Goal: Task Accomplishment & Management: Complete application form

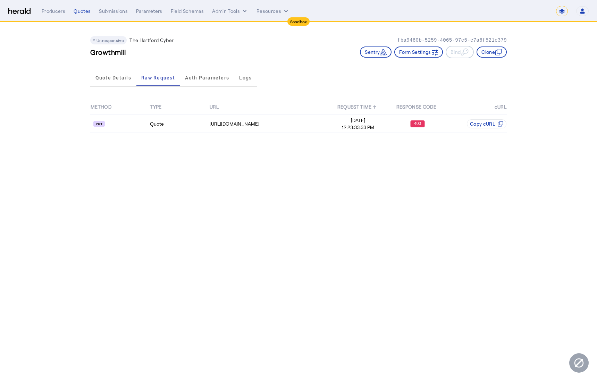
select select "*******"
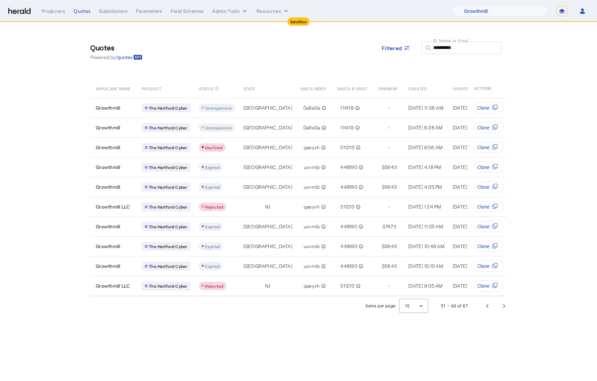
select select "pfm_z9k1_growthmill"
select select "*******"
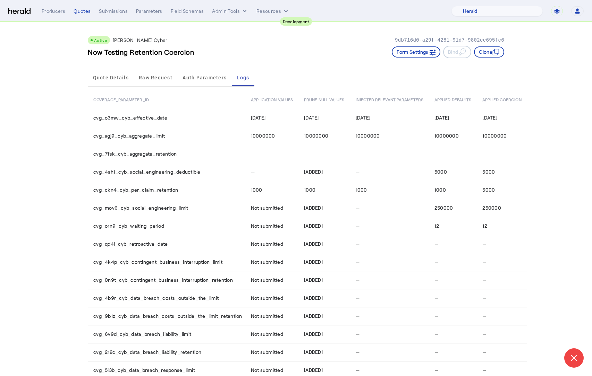
select select "pfm_2v8p_herald_api"
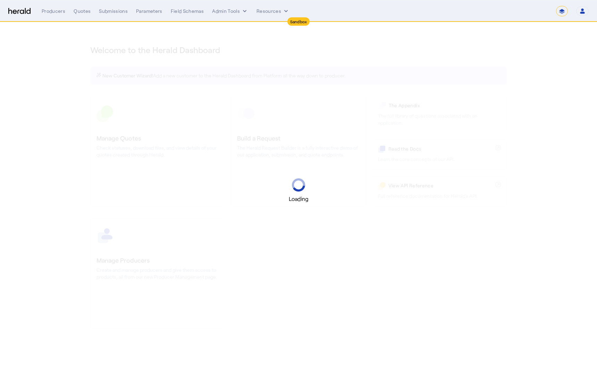
select select "*******"
select select "pfm_2v8p_herald_api"
click at [565, 12] on select "**********" at bounding box center [562, 11] width 12 height 10
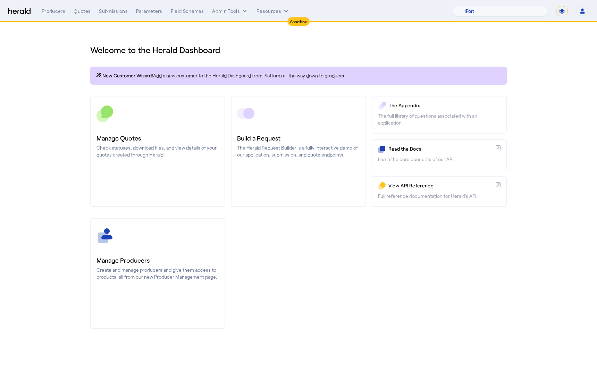
select select "**********"
click at [556, 6] on select "**********" at bounding box center [562, 11] width 12 height 10
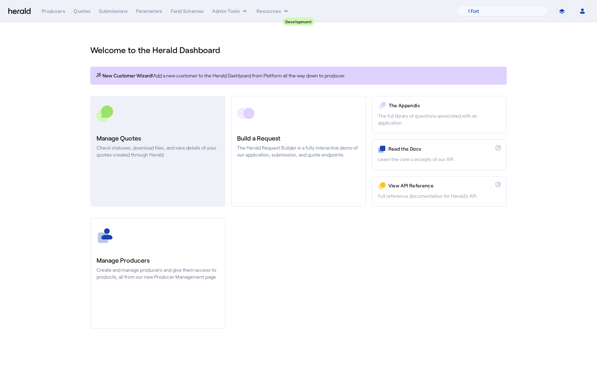
click at [157, 134] on h3 "Manage Quotes" at bounding box center [157, 138] width 122 height 10
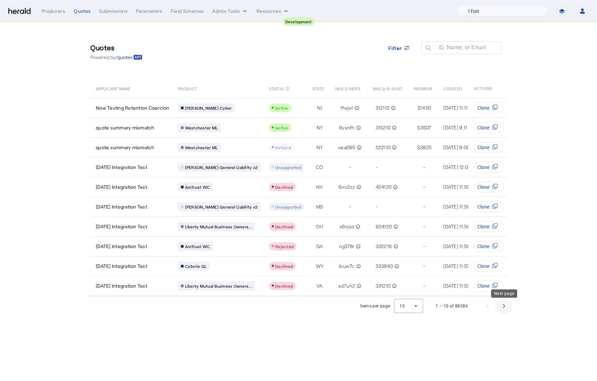
click at [504, 313] on span "Next page" at bounding box center [503, 306] width 17 height 17
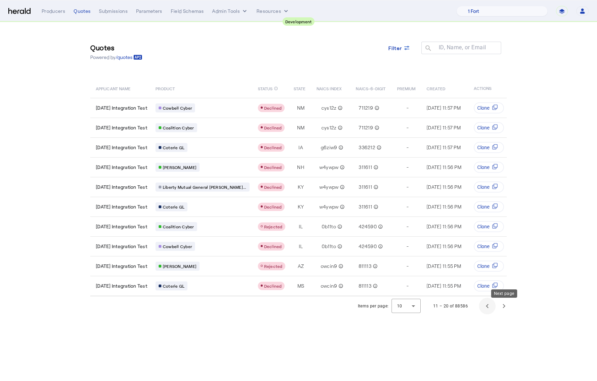
click at [487, 310] on span "Previous page" at bounding box center [487, 306] width 17 height 17
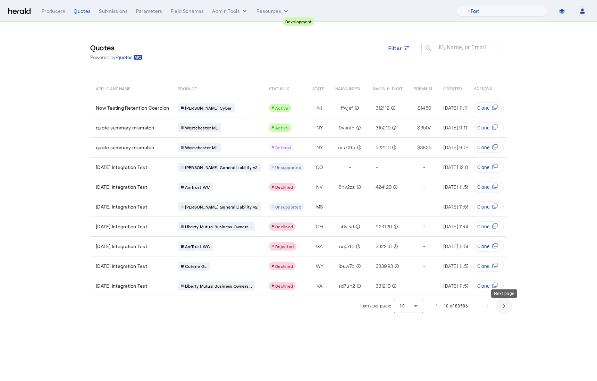
click at [499, 309] on span "Next page" at bounding box center [503, 306] width 17 height 17
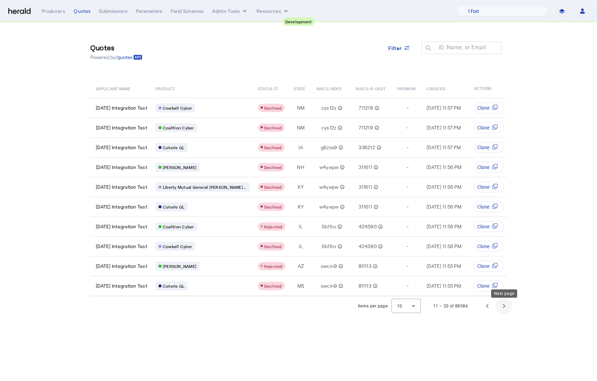
click at [498, 309] on span "Next page" at bounding box center [503, 306] width 17 height 17
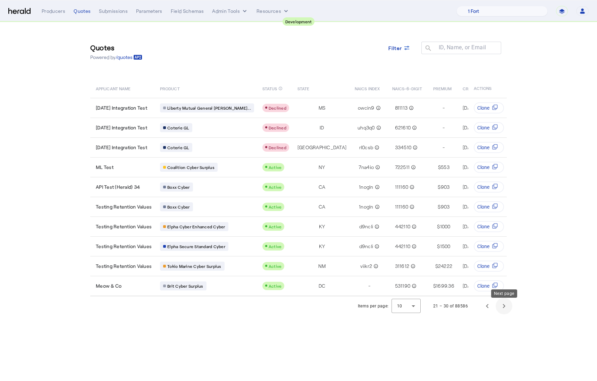
click at [505, 310] on span "Next page" at bounding box center [503, 306] width 17 height 17
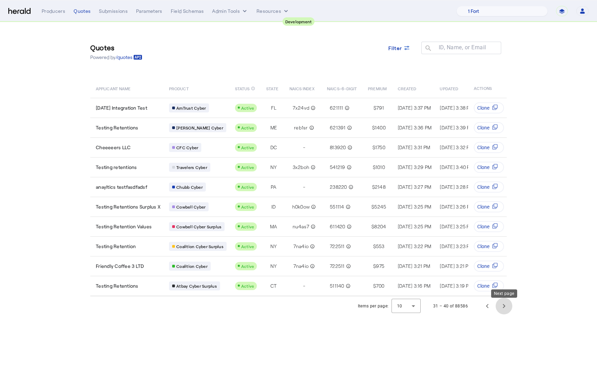
click at [508, 311] on span "Next page" at bounding box center [503, 306] width 17 height 17
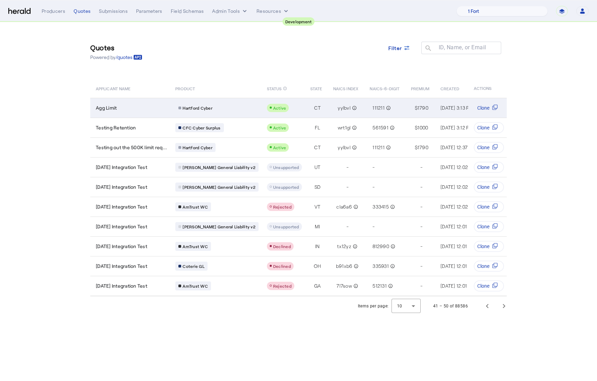
click at [232, 104] on div "Hartford Cyber" at bounding box center [216, 107] width 83 height 9
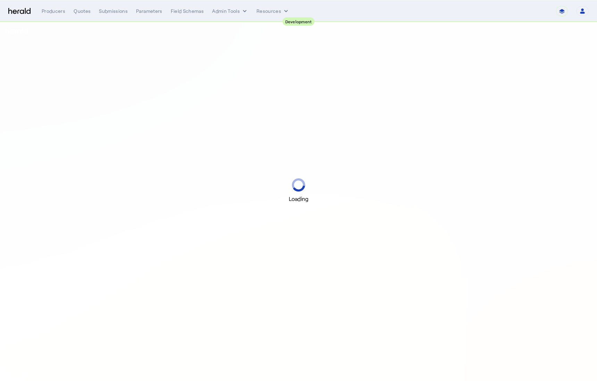
select select "pfm_2v8p_herald_api"
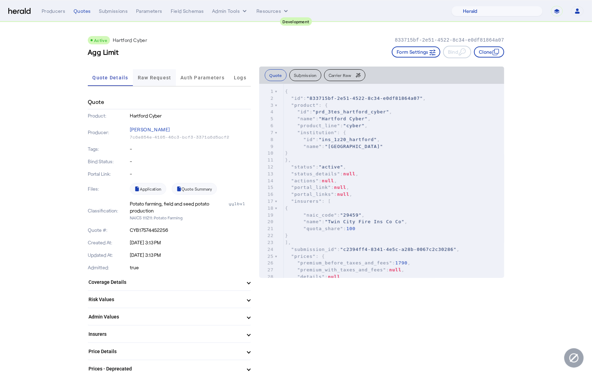
click at [160, 78] on span "Raw Request" at bounding box center [155, 77] width 34 height 5
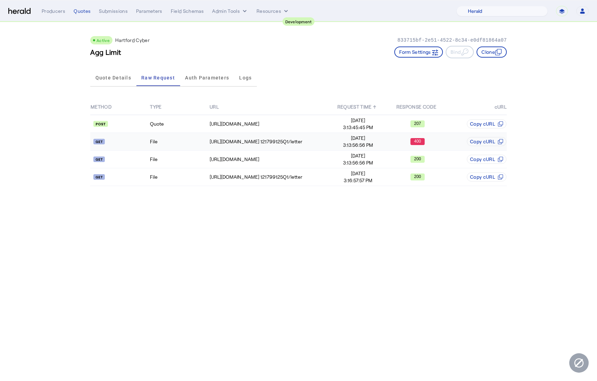
click at [180, 140] on td "File" at bounding box center [179, 142] width 59 height 18
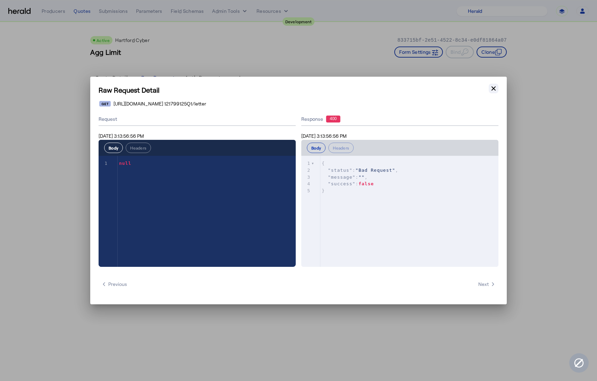
click at [497, 91] on button "Close modal" at bounding box center [493, 89] width 10 height 10
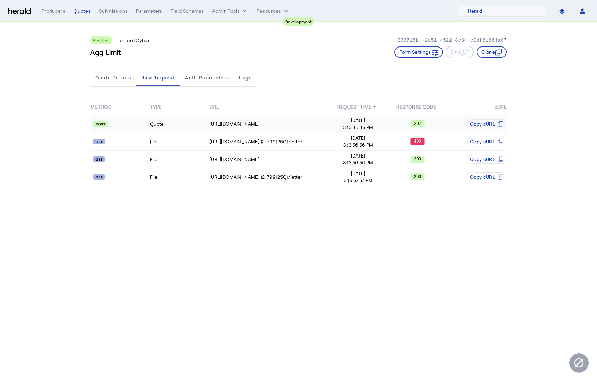
click at [156, 123] on td "Quote" at bounding box center [179, 124] width 59 height 18
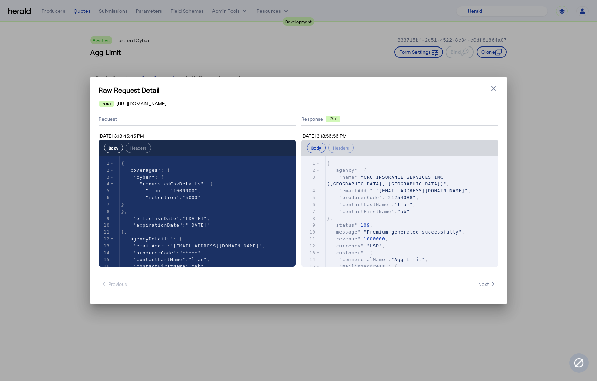
click at [495, 86] on icon "button" at bounding box center [493, 88] width 7 height 7
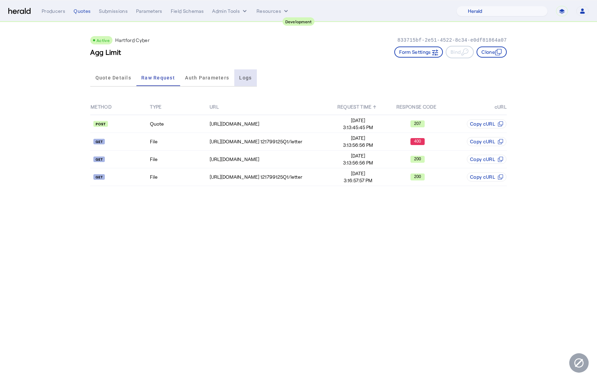
click at [247, 79] on span "Logs" at bounding box center [245, 77] width 12 height 5
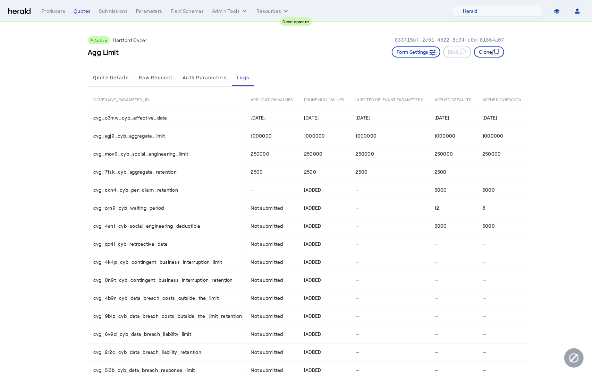
click at [489, 51] on button "Clone" at bounding box center [489, 51] width 30 height 11
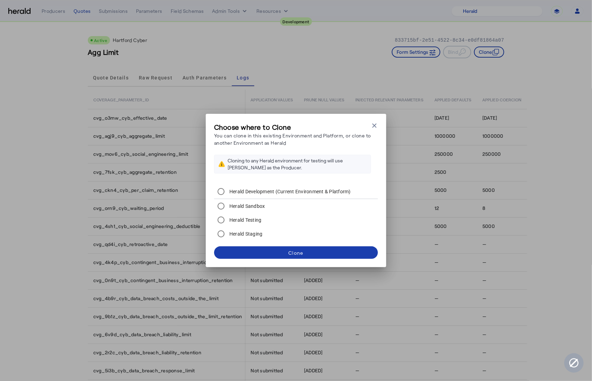
click at [276, 256] on span at bounding box center [296, 252] width 164 height 17
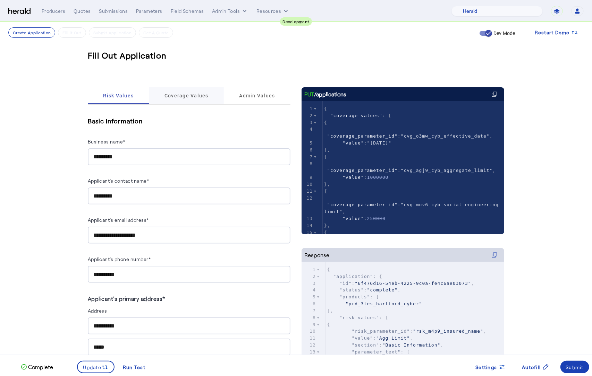
click at [195, 88] on span "Coverage Values" at bounding box center [186, 95] width 44 height 17
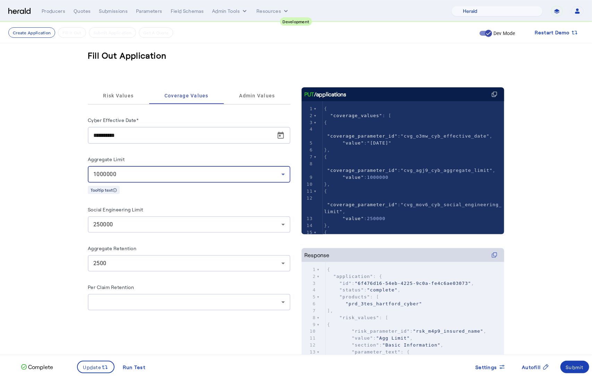
click at [257, 173] on div "1000000" at bounding box center [187, 174] width 188 height 8
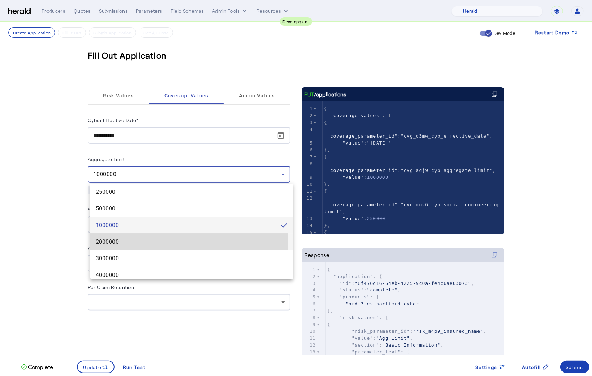
click at [152, 242] on span "2000000" at bounding box center [191, 242] width 191 height 8
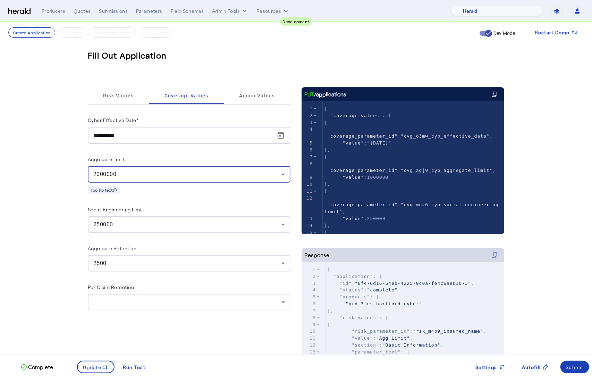
click at [70, 254] on fill-application-step "**********" at bounding box center [296, 229] width 592 height 415
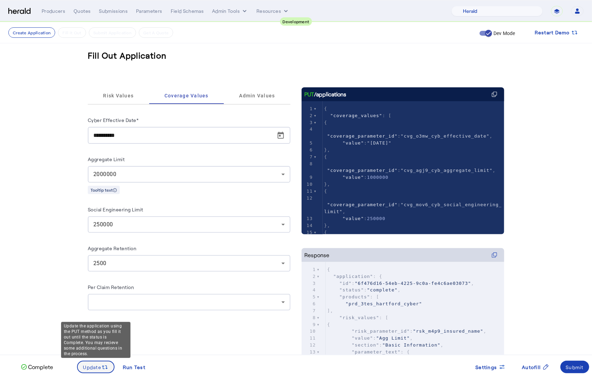
click at [93, 372] on span at bounding box center [96, 367] width 36 height 17
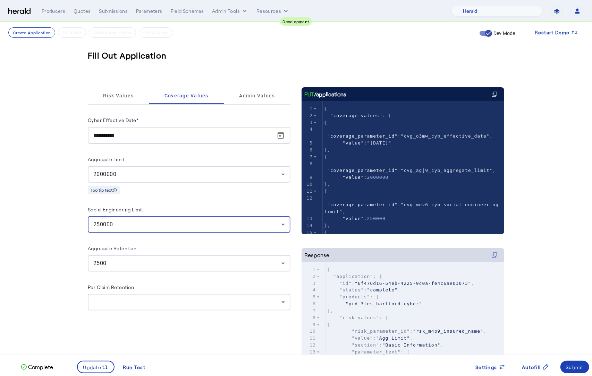
click at [220, 226] on div "250000" at bounding box center [187, 225] width 188 height 8
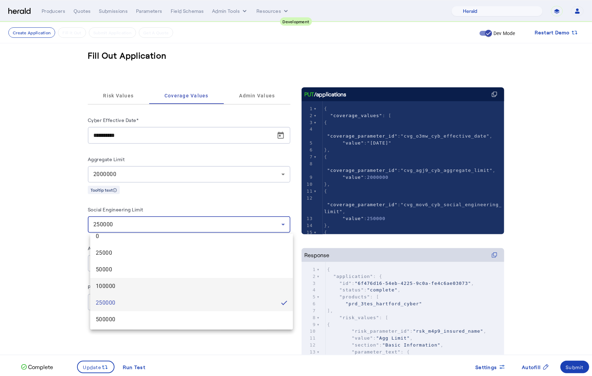
scroll to position [21, 0]
click at [184, 287] on span "250000" at bounding box center [186, 288] width 180 height 8
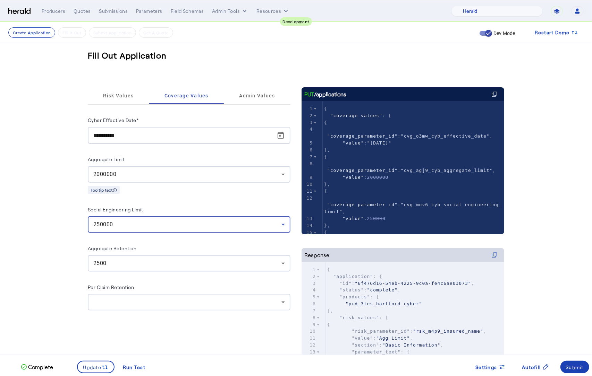
click at [210, 226] on div "250000" at bounding box center [187, 225] width 188 height 8
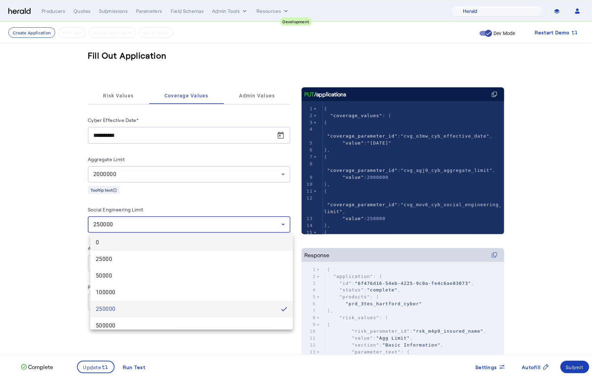
click at [190, 241] on span "0" at bounding box center [191, 243] width 191 height 8
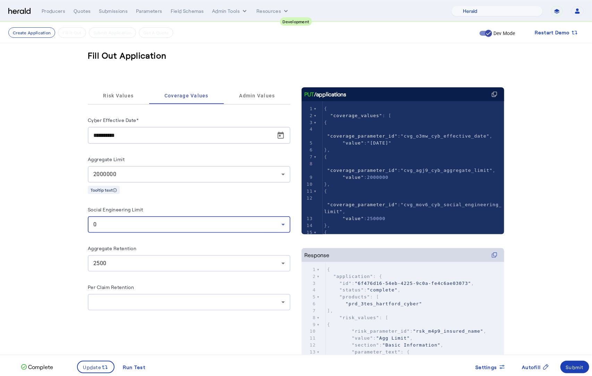
click at [180, 265] on div "2500" at bounding box center [187, 263] width 188 height 8
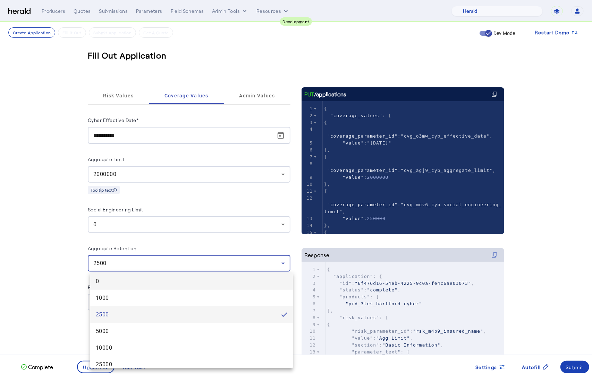
click at [172, 284] on span "0" at bounding box center [191, 282] width 191 height 8
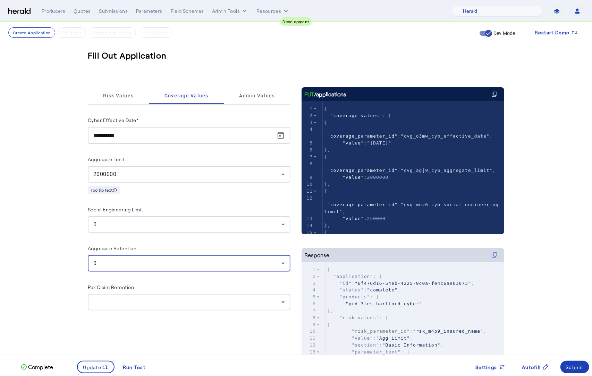
click at [65, 284] on fill-application-step "**********" at bounding box center [296, 229] width 592 height 415
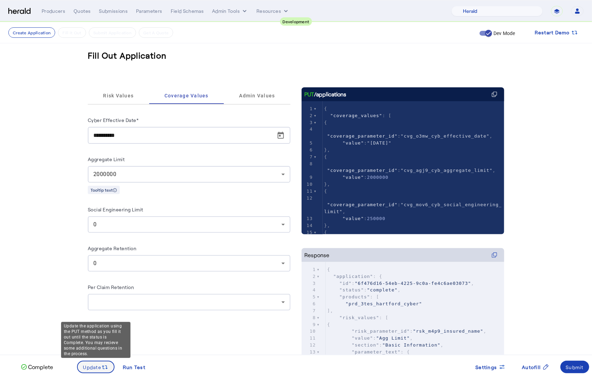
click at [94, 365] on span "Update" at bounding box center [92, 367] width 18 height 7
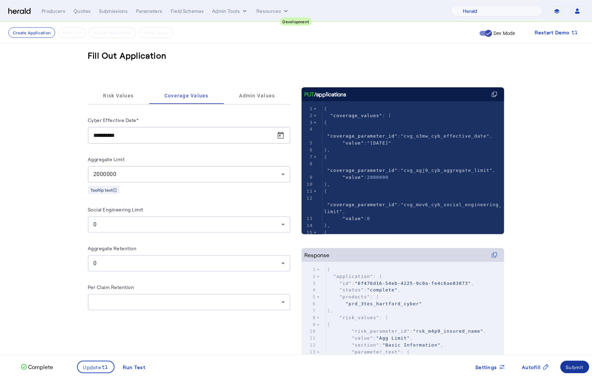
click at [582, 369] on div "Submit" at bounding box center [575, 367] width 18 height 7
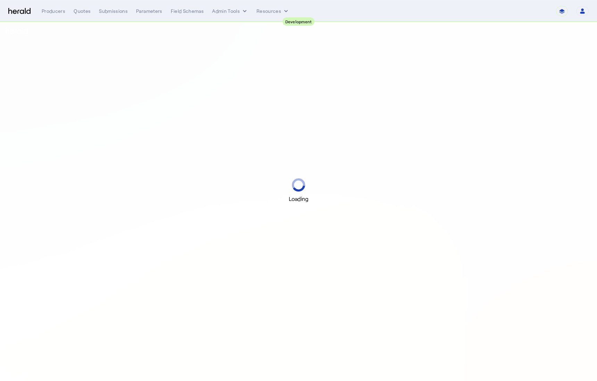
select select "pfm_2v8p_herald_api"
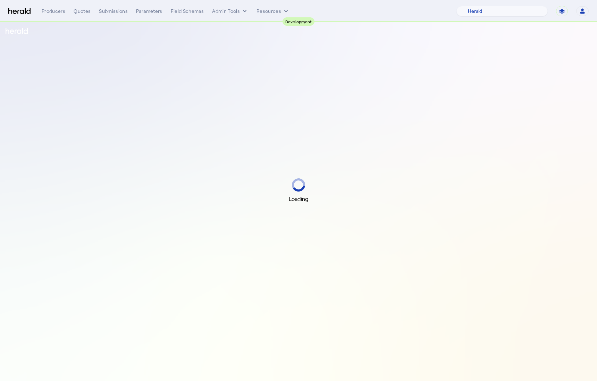
select select "pfm_2v8p_herald_api"
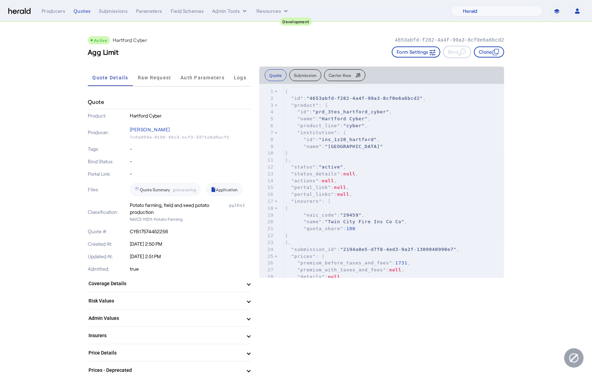
click at [198, 277] on mat-expansion-panel-header "Coverage Details" at bounding box center [169, 283] width 163 height 17
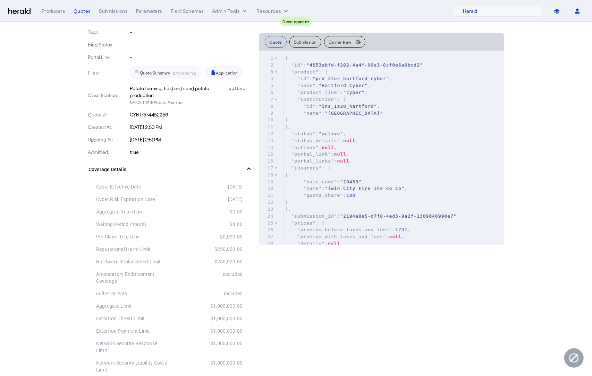
scroll to position [137, 0]
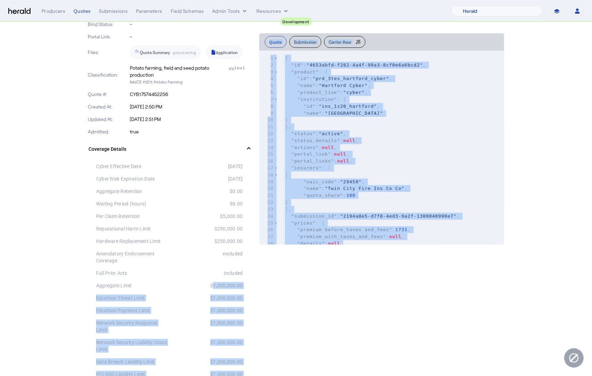
drag, startPoint x: 212, startPoint y: 284, endPoint x: 303, endPoint y: 281, distance: 91.6
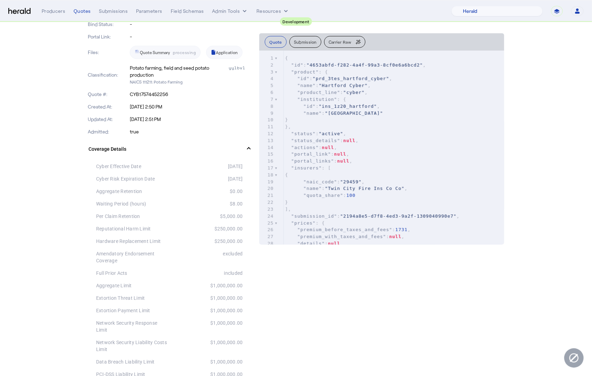
click at [222, 290] on div "Aggregate Limit $1,000,000.00" at bounding box center [169, 286] width 146 height 12
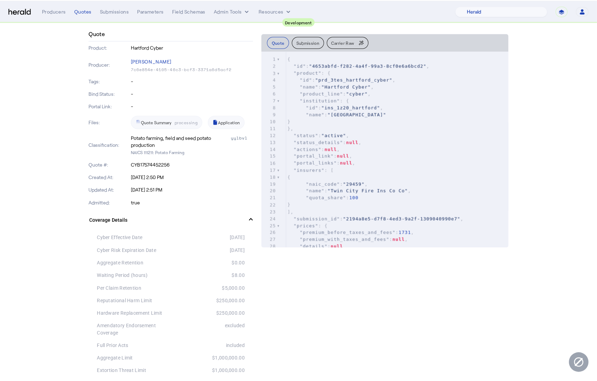
scroll to position [0, 0]
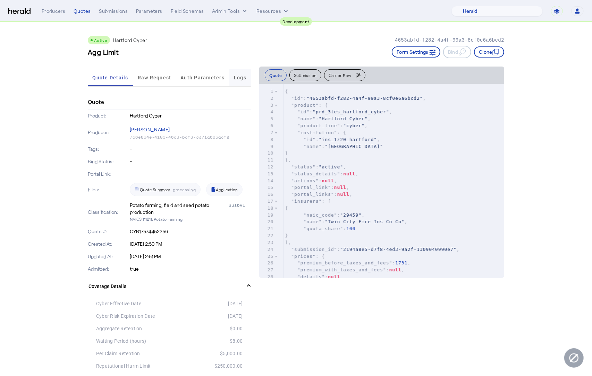
click at [246, 78] on span "Logs" at bounding box center [240, 77] width 12 height 5
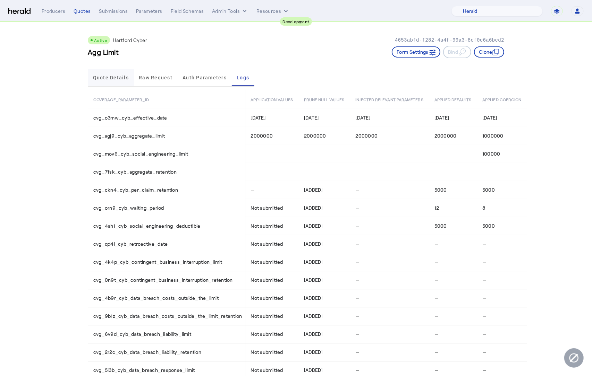
click at [106, 80] on span "Quote Details" at bounding box center [111, 77] width 36 height 5
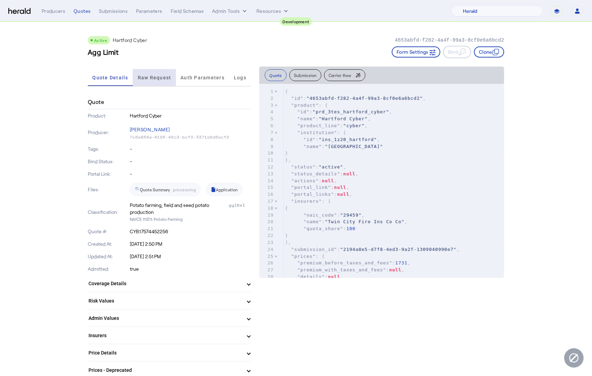
click at [170, 75] on span "Raw Request" at bounding box center [155, 77] width 34 height 5
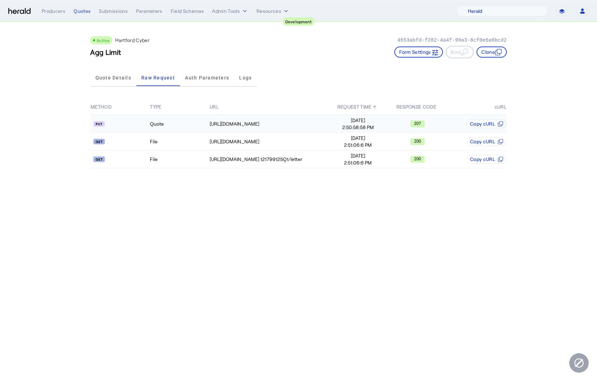
click at [175, 125] on td "Quote" at bounding box center [179, 124] width 59 height 18
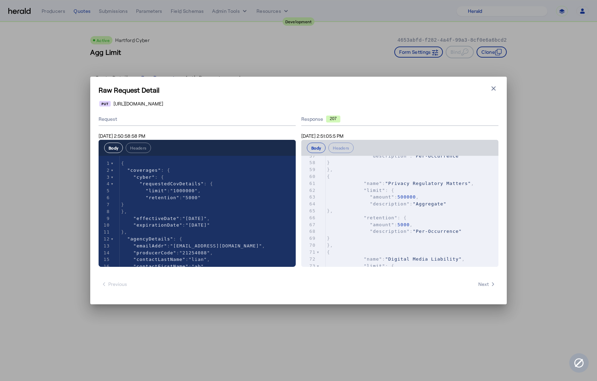
scroll to position [416, 0]
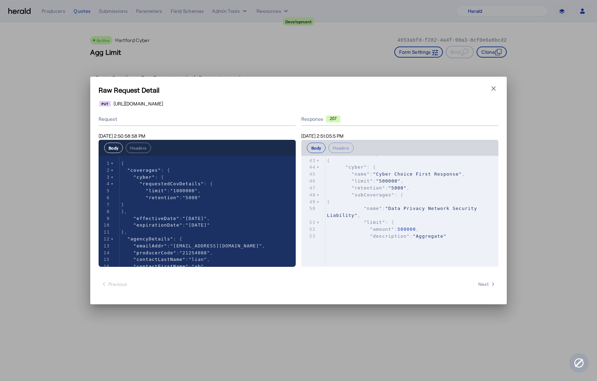
click at [374, 170] on span ""cyber" : {" at bounding box center [351, 166] width 49 height 5
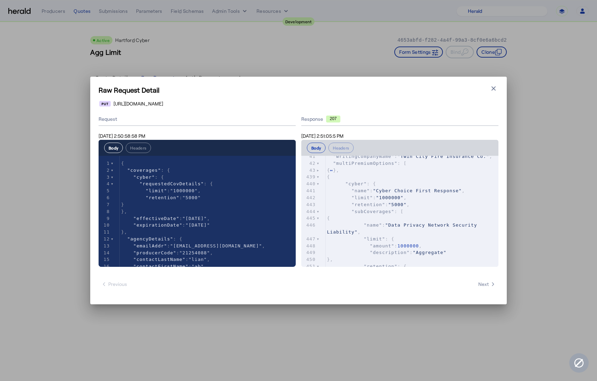
type textarea "**********"
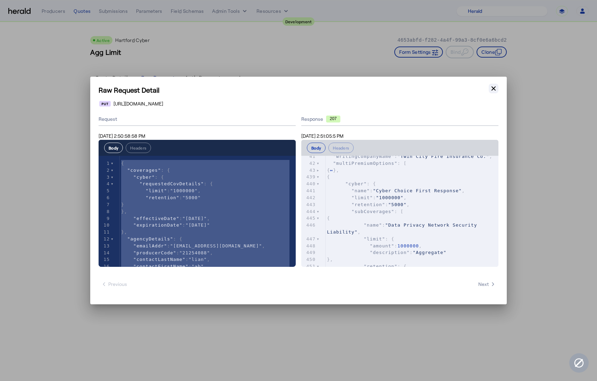
click at [494, 87] on icon "button" at bounding box center [493, 88] width 4 height 4
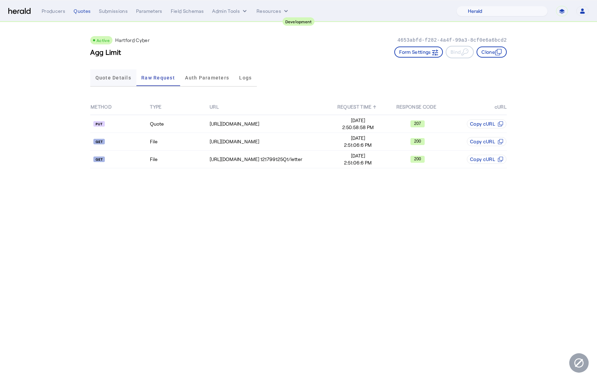
click at [121, 73] on span "Quote Details" at bounding box center [113, 77] width 36 height 17
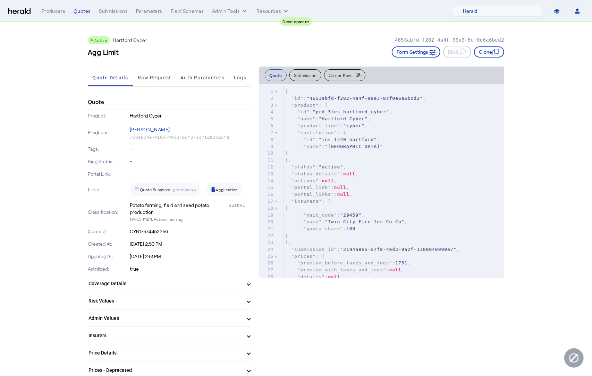
click at [177, 287] on mat-expansion-panel-header "Coverage Details" at bounding box center [169, 283] width 163 height 17
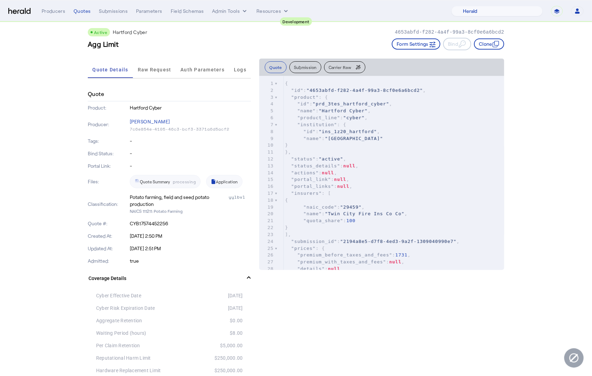
scroll to position [8, 0]
click at [410, 137] on pre ""name" : "Hartford"" at bounding box center [393, 138] width 221 height 7
type input "*********"
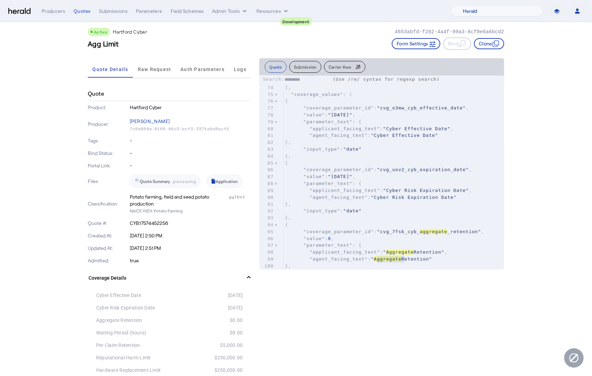
scroll to position [923, 0]
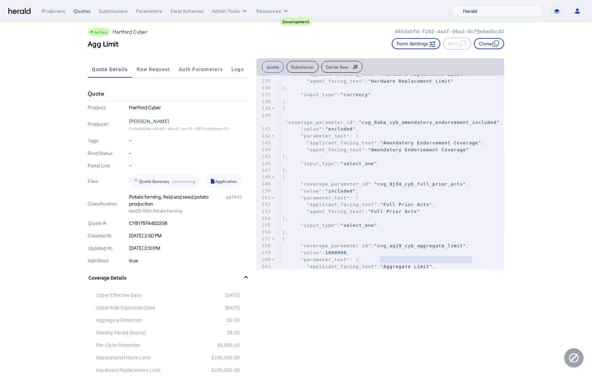
type textarea "**********"
drag, startPoint x: 386, startPoint y: 259, endPoint x: 472, endPoint y: 258, distance: 85.7
